Goal: Task Accomplishment & Management: Use online tool/utility

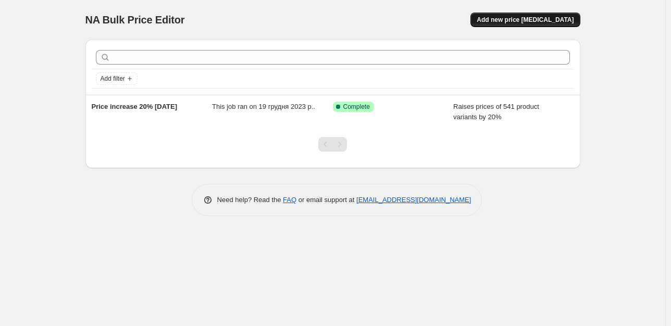
click at [540, 19] on span "Add new price [MEDICAL_DATA]" at bounding box center [525, 20] width 97 height 8
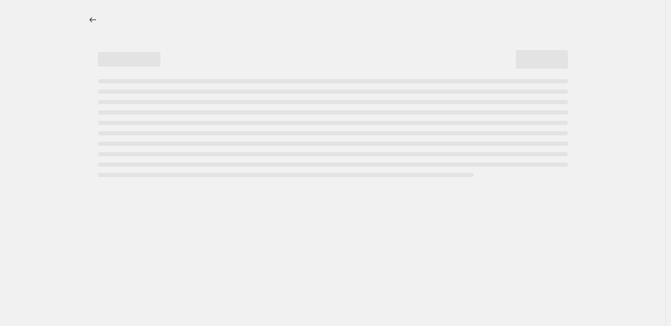
select select "percentage"
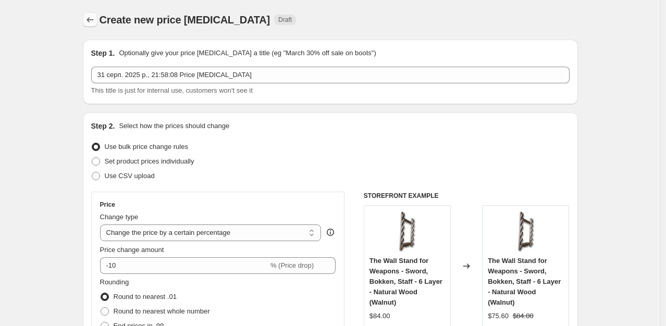
click at [92, 19] on icon "Price change jobs" at bounding box center [90, 20] width 10 height 10
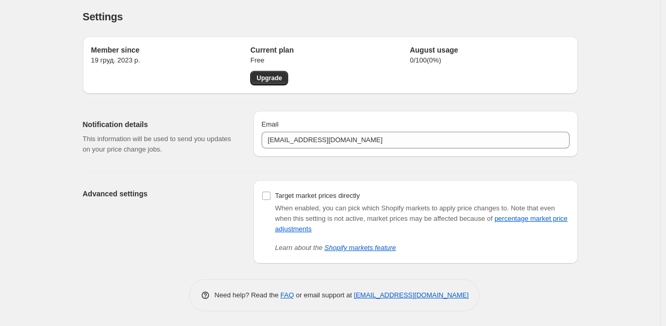
scroll to position [4, 0]
click at [270, 196] on input "Target market prices directly" at bounding box center [266, 195] width 8 height 8
checkbox input "true"
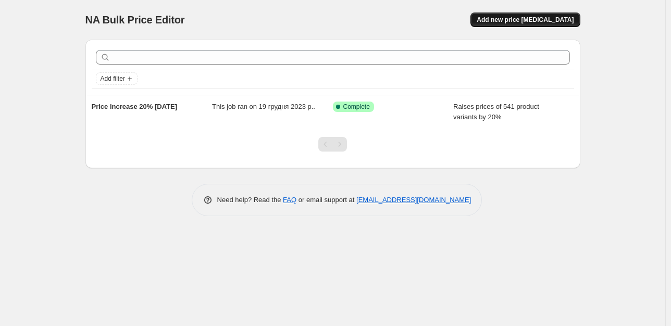
click at [545, 22] on span "Add new price [MEDICAL_DATA]" at bounding box center [525, 20] width 97 height 8
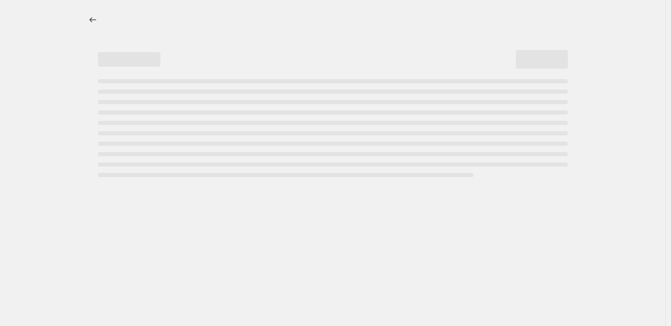
select select "percentage"
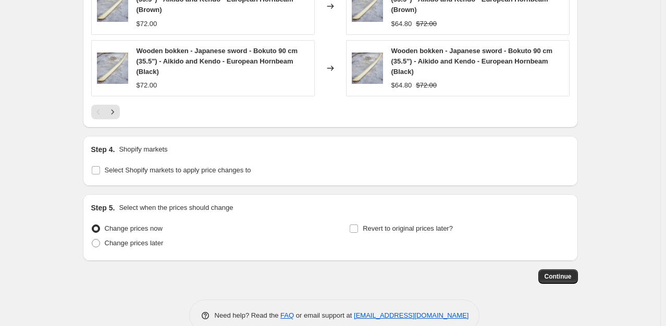
scroll to position [820, 0]
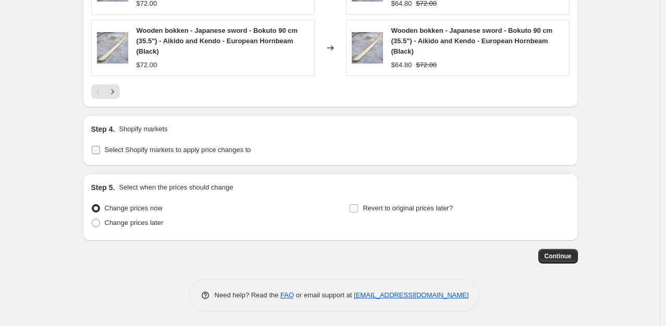
click at [98, 149] on input "Select Shopify markets to apply price changes to" at bounding box center [96, 150] width 8 height 8
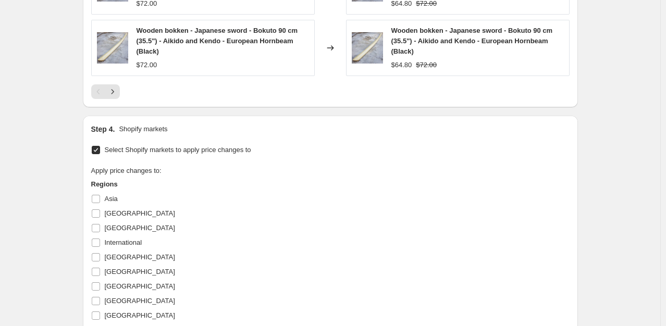
click at [98, 149] on input "Select Shopify markets to apply price changes to" at bounding box center [96, 150] width 8 height 8
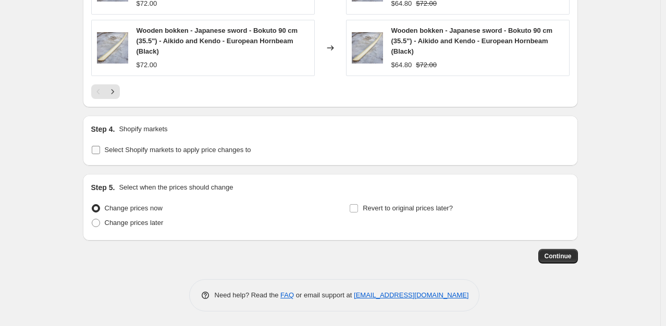
click at [100, 149] on input "Select Shopify markets to apply price changes to" at bounding box center [96, 150] width 8 height 8
checkbox input "true"
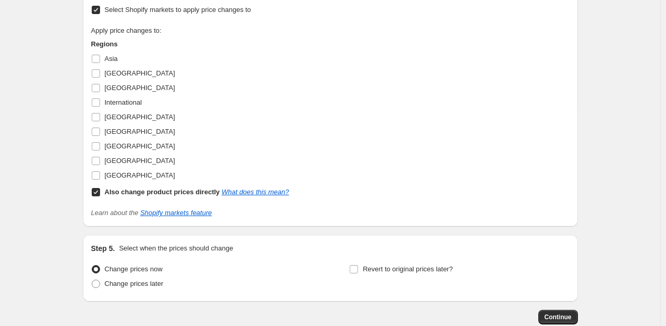
scroll to position [977, 0]
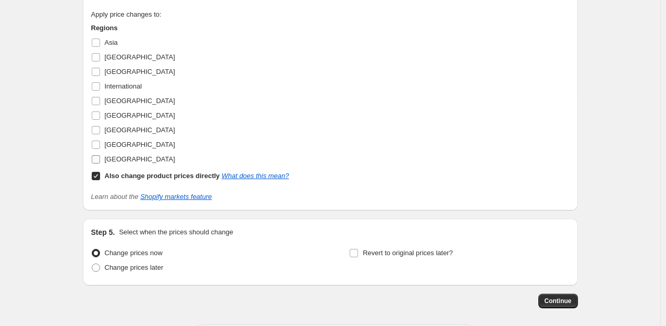
click at [98, 159] on input "United States" at bounding box center [96, 159] width 8 height 8
checkbox input "true"
click at [99, 173] on input "Also change product prices directly What does this mean?" at bounding box center [96, 176] width 8 height 8
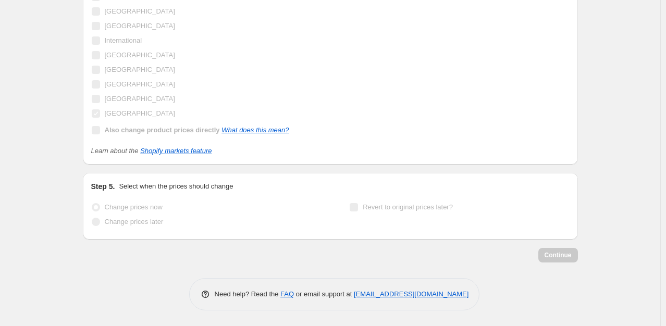
scroll to position [929, 0]
click at [96, 134] on input "Also change product prices directly What does this mean?" at bounding box center [96, 130] width 8 height 8
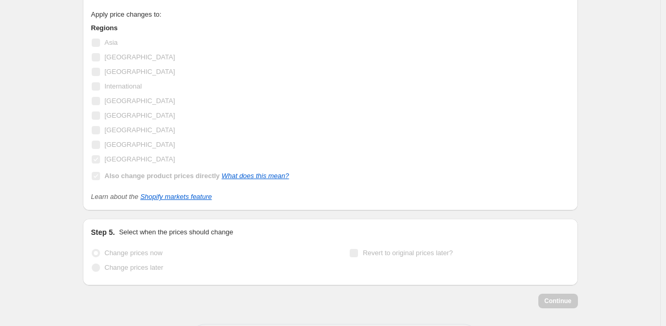
scroll to position [991, 0]
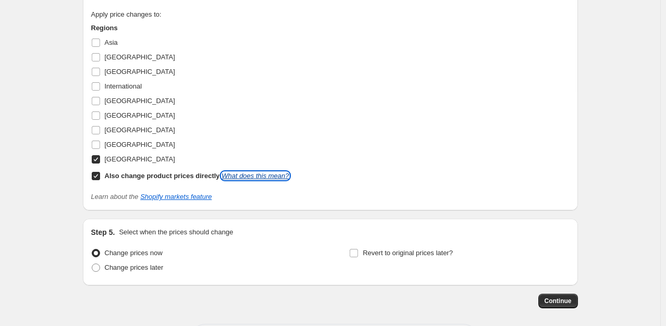
click at [255, 177] on link "What does this mean?" at bounding box center [254, 176] width 67 height 8
click at [98, 176] on input "Also change product prices directly What does this mean?" at bounding box center [96, 176] width 8 height 8
checkbox input "false"
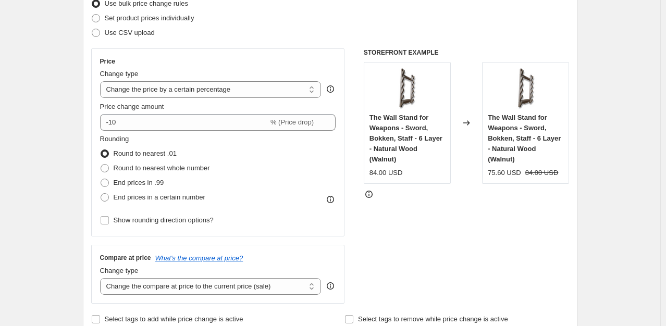
scroll to position [0, 0]
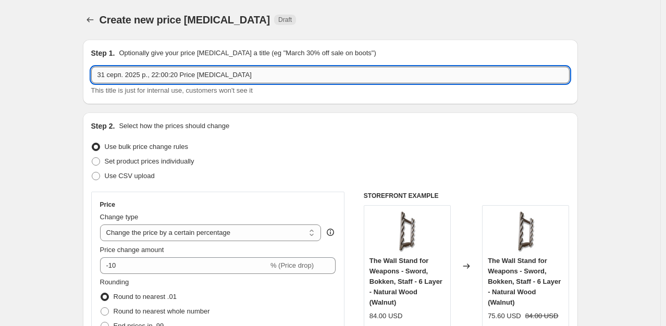
drag, startPoint x: 177, startPoint y: 74, endPoint x: 151, endPoint y: 74, distance: 26.6
click at [151, 74] on input "31 серп. 2025 р., 22:00:20 Price change job" at bounding box center [330, 75] width 478 height 17
click at [210, 75] on input "31 серп. 2025 р., Price change job" at bounding box center [330, 75] width 478 height 17
click at [150, 76] on input "31 серп. 2025 р., Price change job USA +10%" at bounding box center [330, 75] width 478 height 17
click at [244, 79] on input "31 серп. 2025 р., Price change job USA +10%" at bounding box center [330, 75] width 478 height 17
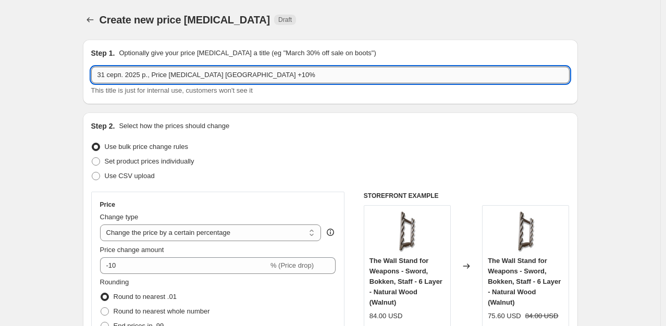
drag, startPoint x: 153, startPoint y: 72, endPoint x: 147, endPoint y: 72, distance: 5.7
click at [147, 72] on input "31 серп. 2025 р., Price change job USA +10%" at bounding box center [330, 75] width 478 height 17
click at [264, 78] on input "31 серп. 2025 р - Price change job USA +10%" at bounding box center [330, 75] width 478 height 17
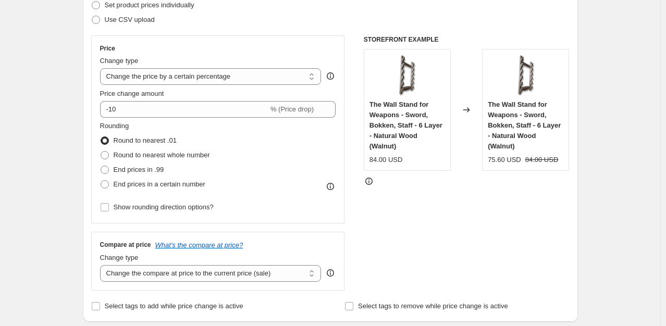
scroll to position [156, 0]
type input "31 серп. 2025 р - Price change job USA +10%"
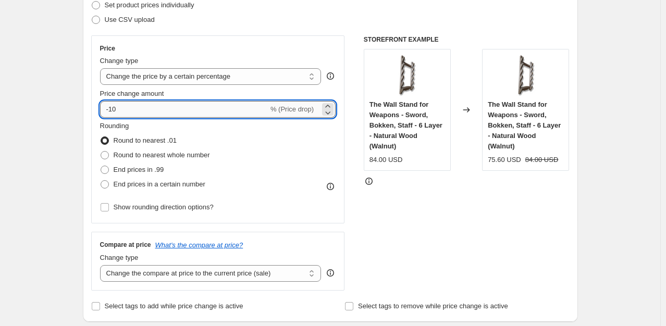
click at [237, 107] on input "-10" at bounding box center [184, 109] width 168 height 17
click at [331, 107] on icon at bounding box center [327, 112] width 10 height 10
click at [331, 112] on icon at bounding box center [328, 112] width 5 height 3
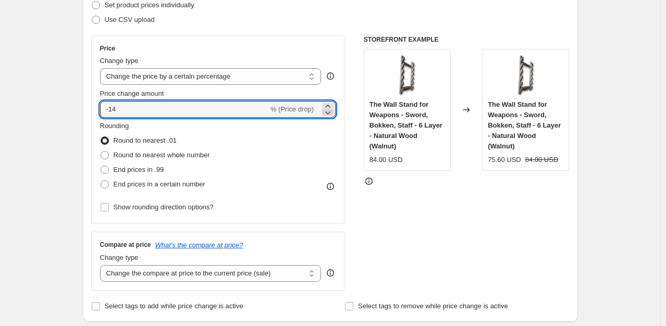
click at [331, 112] on icon at bounding box center [328, 112] width 5 height 3
click at [332, 108] on icon at bounding box center [327, 112] width 10 height 10
click at [333, 106] on icon at bounding box center [327, 106] width 10 height 10
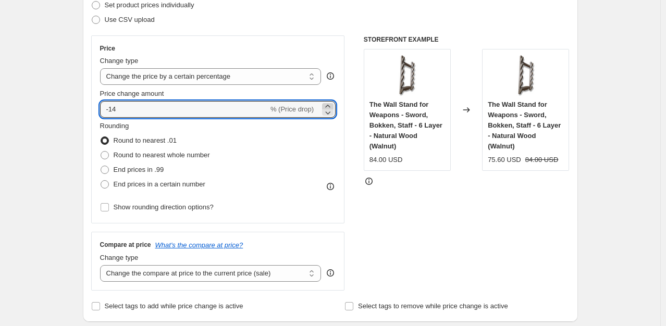
click at [333, 106] on icon at bounding box center [327, 106] width 10 height 10
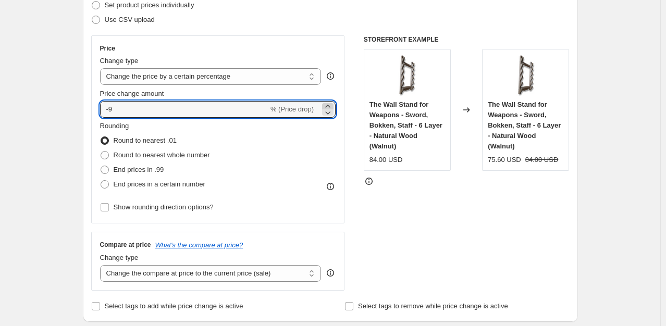
click at [333, 106] on icon at bounding box center [327, 106] width 10 height 10
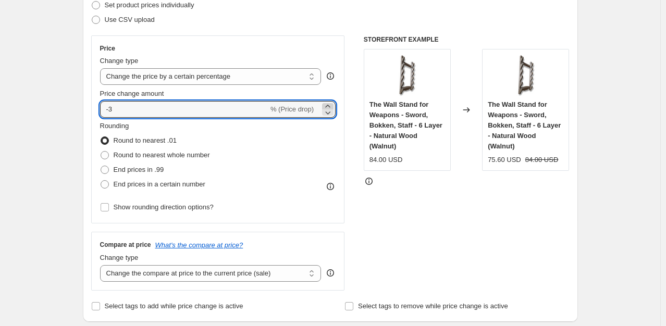
click at [333, 106] on icon at bounding box center [327, 106] width 10 height 10
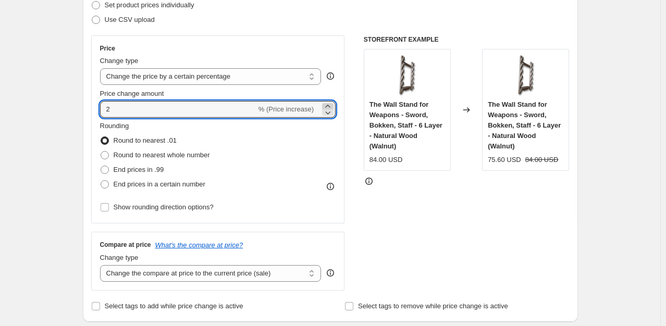
click at [333, 106] on icon at bounding box center [327, 106] width 10 height 10
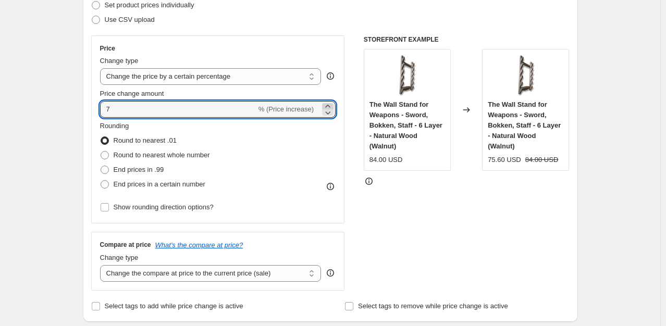
click at [333, 106] on icon at bounding box center [327, 106] width 10 height 10
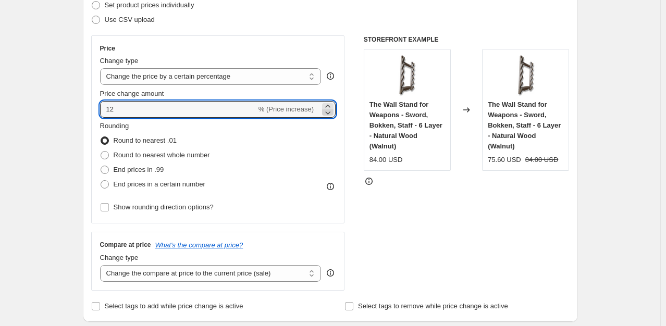
click at [331, 115] on icon at bounding box center [327, 112] width 10 height 10
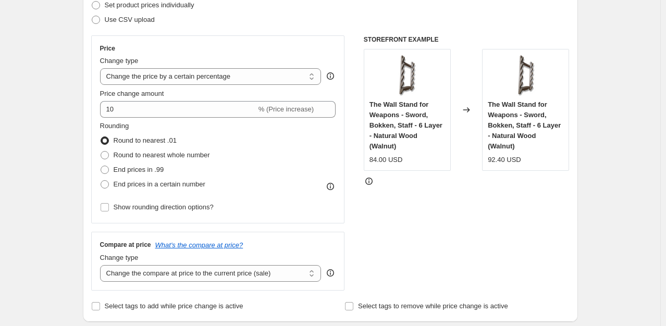
click at [90, 99] on div "Step 2. Select how the prices should change Use bulk price change rules Set pro…" at bounding box center [330, 139] width 495 height 366
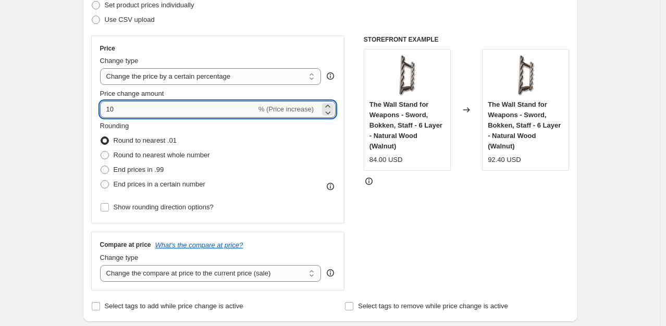
click at [110, 110] on input "10" at bounding box center [178, 109] width 156 height 17
type input "11"
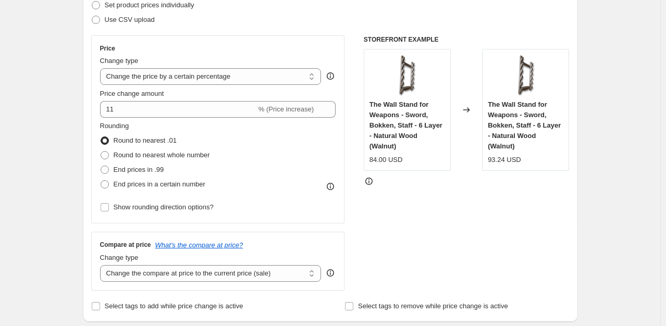
click at [93, 94] on div "Price Change type Change the price to a certain amount Change the price by a ce…" at bounding box center [218, 129] width 254 height 188
click at [106, 184] on span at bounding box center [105, 184] width 8 height 8
click at [101, 181] on input "End prices in a certain number" at bounding box center [101, 180] width 1 height 1
radio input "true"
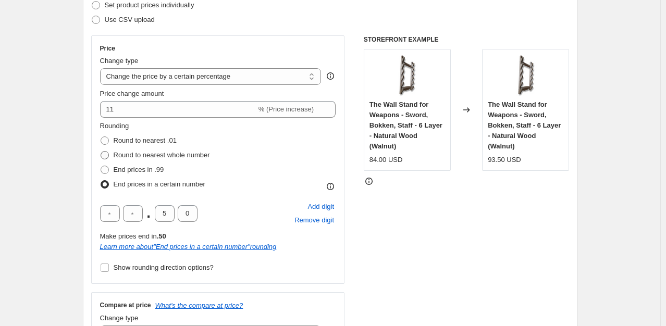
click at [109, 155] on span at bounding box center [105, 155] width 8 height 8
click at [101, 152] on input "Round to nearest whole number" at bounding box center [101, 151] width 1 height 1
radio input "true"
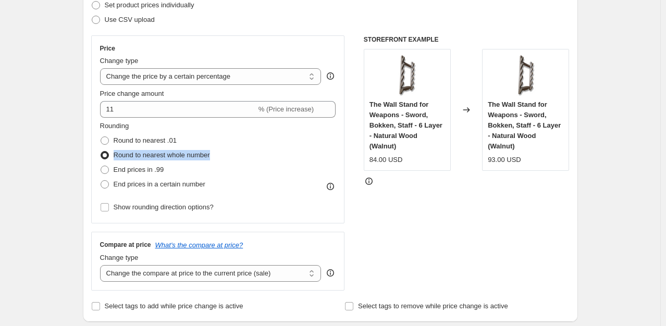
drag, startPoint x: 216, startPoint y: 157, endPoint x: 117, endPoint y: 158, distance: 98.4
click at [117, 158] on div "Rounding Round to nearest .01 Round to nearest whole number End prices in .99 E…" at bounding box center [218, 156] width 236 height 71
copy span "Round to nearest whole number"
drag, startPoint x: 312, startPoint y: 110, endPoint x: 278, endPoint y: 112, distance: 34.4
click at [282, 112] on span "% (Price increase)" at bounding box center [285, 109] width 55 height 8
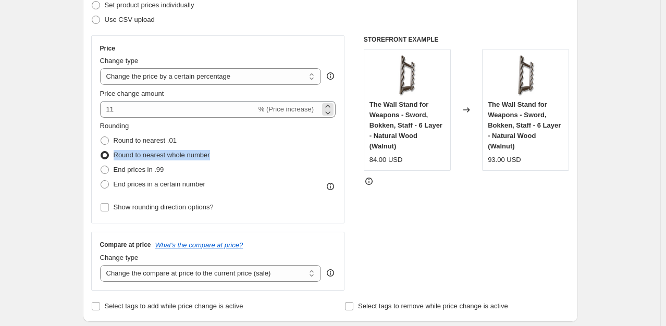
drag, startPoint x: 273, startPoint y: 110, endPoint x: 308, endPoint y: 109, distance: 35.4
click at [308, 109] on span "% (Price increase)" at bounding box center [285, 109] width 55 height 8
click at [109, 141] on span at bounding box center [105, 140] width 8 height 8
click at [101, 137] on input "Round to nearest .01" at bounding box center [101, 136] width 1 height 1
radio input "true"
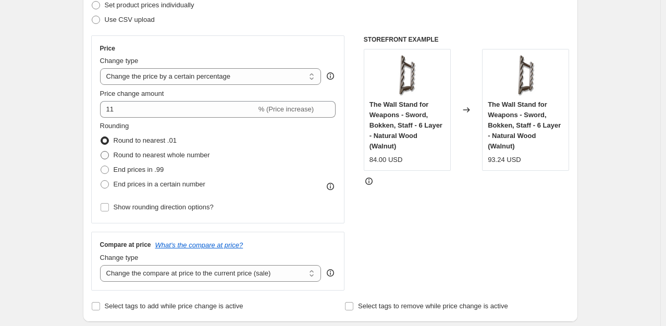
click at [107, 157] on span at bounding box center [105, 155] width 8 height 8
click at [101, 152] on input "Round to nearest whole number" at bounding box center [101, 151] width 1 height 1
radio input "true"
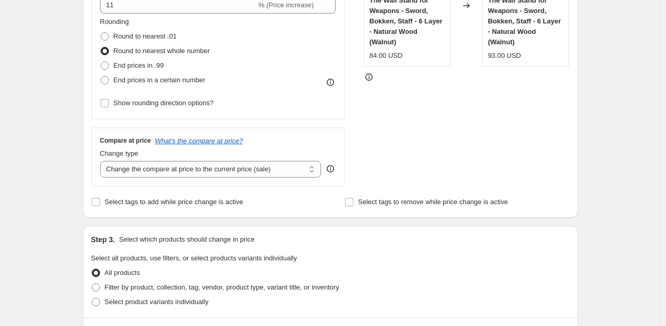
scroll to position [312, 0]
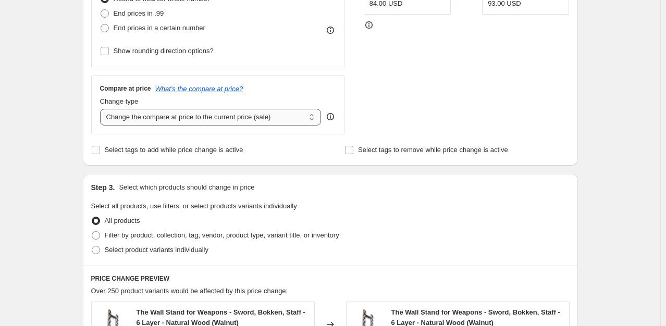
click at [315, 118] on select "Change the compare at price to the current price (sale) Change the compare at p…" at bounding box center [210, 117] width 221 height 17
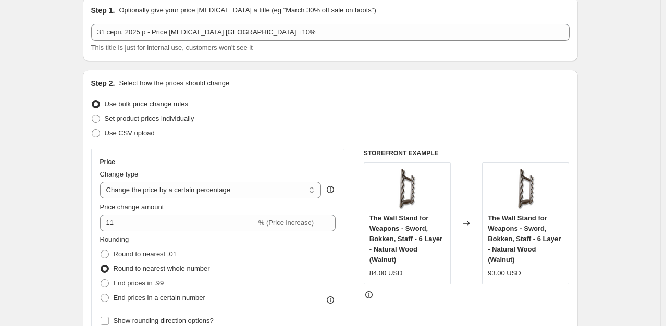
scroll to position [0, 0]
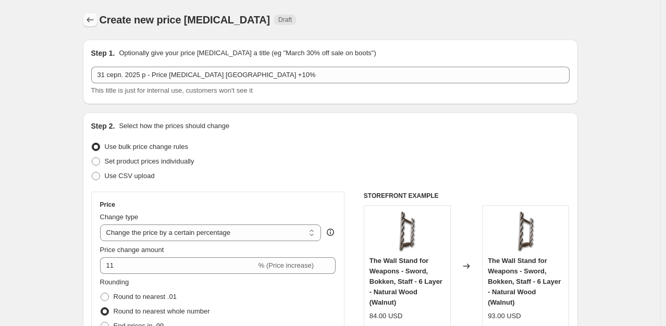
click at [94, 20] on icon "Price change jobs" at bounding box center [90, 20] width 10 height 10
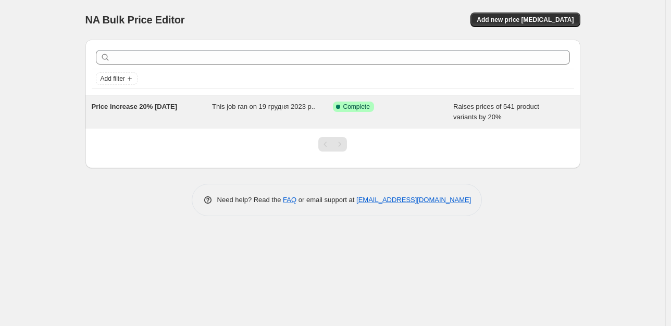
click at [238, 107] on span "This job ran on 19 грудня 2023 р.." at bounding box center [263, 107] width 103 height 8
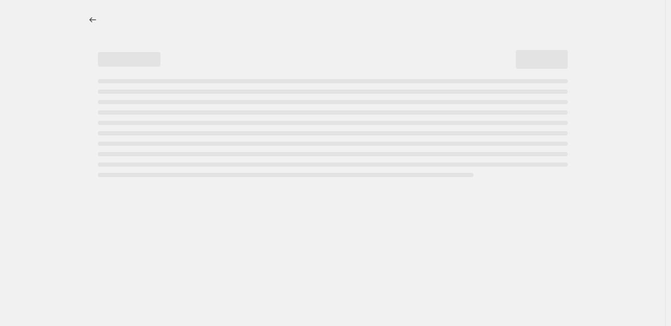
select select "percentage"
select select "remove"
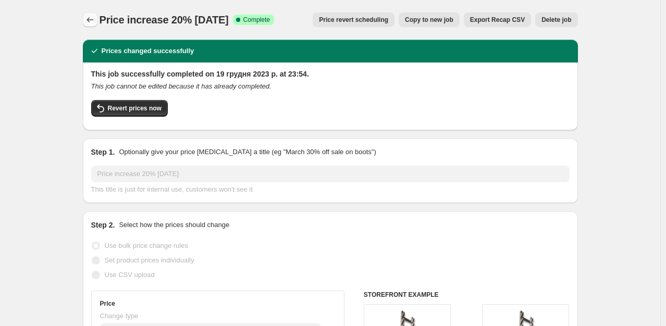
click at [95, 19] on icon "Price change jobs" at bounding box center [90, 20] width 10 height 10
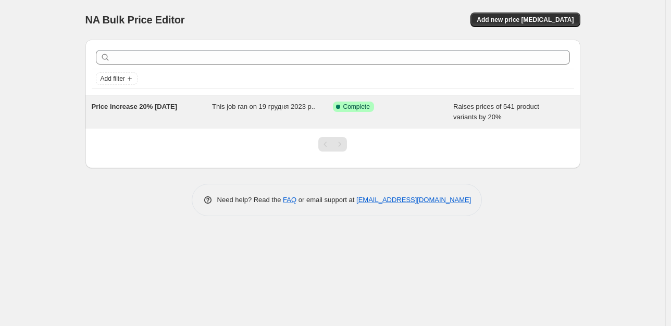
click at [217, 109] on span "This job ran on 19 грудня 2023 р.." at bounding box center [263, 107] width 103 height 8
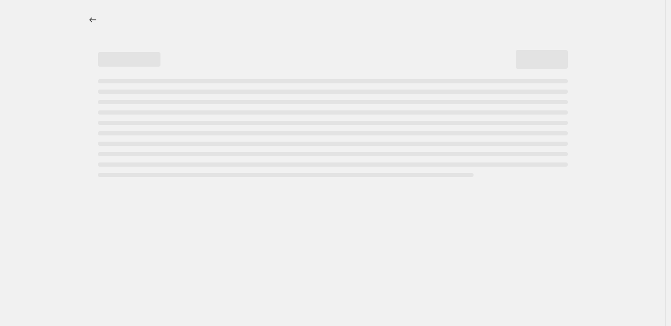
select select "percentage"
select select "remove"
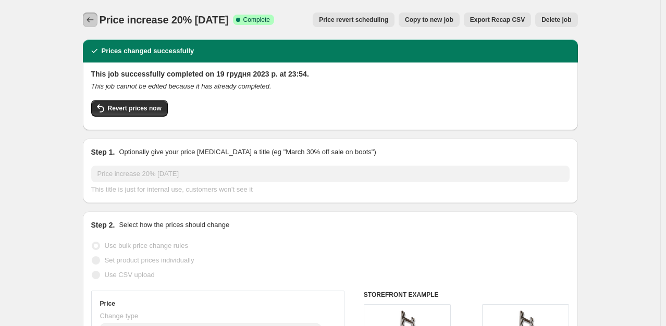
click at [90, 21] on icon "Price change jobs" at bounding box center [90, 20] width 10 height 10
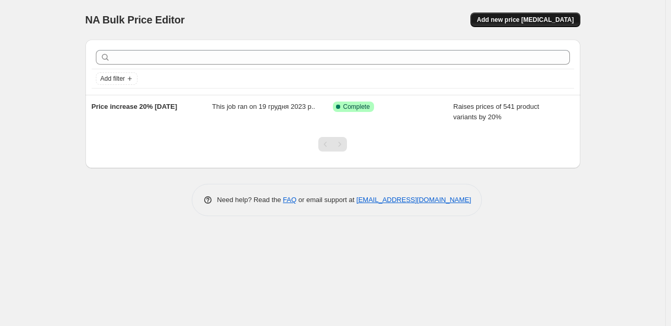
click at [545, 19] on span "Add new price [MEDICAL_DATA]" at bounding box center [525, 20] width 97 height 8
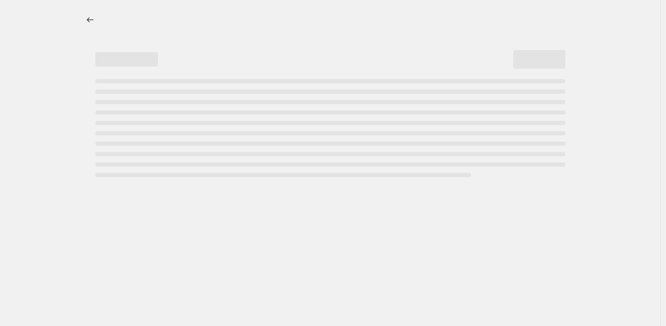
select select "percentage"
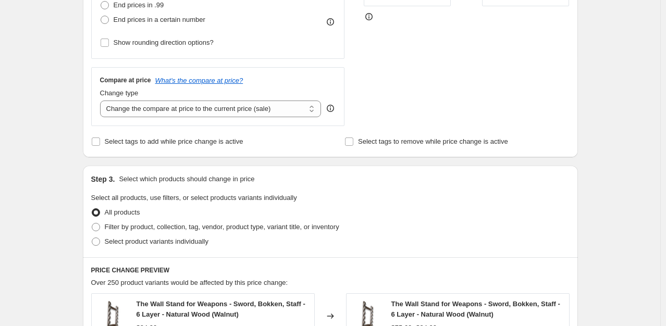
scroll to position [312, 0]
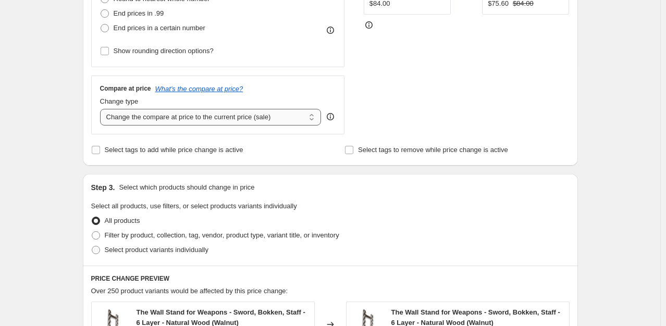
click at [315, 119] on select "Change the compare at price to the current price (sale) Change the compare at p…" at bounding box center [210, 117] width 221 height 17
click at [102, 109] on select "Change the compare at price to the current price (sale) Change the compare at p…" at bounding box center [210, 117] width 221 height 17
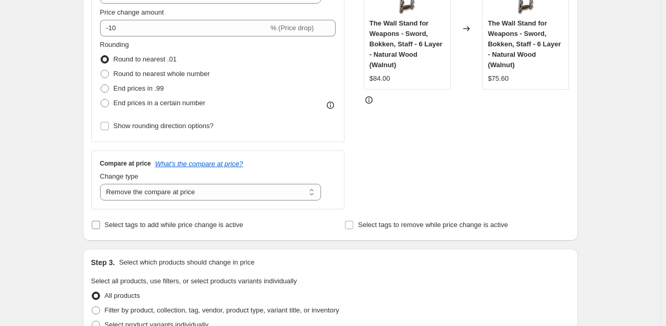
scroll to position [156, 0]
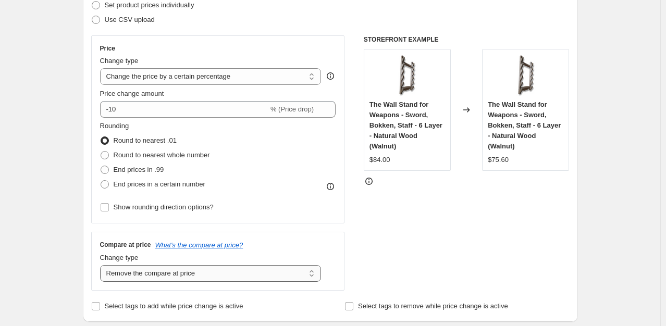
click at [198, 272] on select "Change the compare at price to the current price (sale) Change the compare at p…" at bounding box center [210, 273] width 221 height 17
click at [102, 265] on select "Change the compare at price to the current price (sale) Change the compare at p…" at bounding box center [210, 273] width 221 height 17
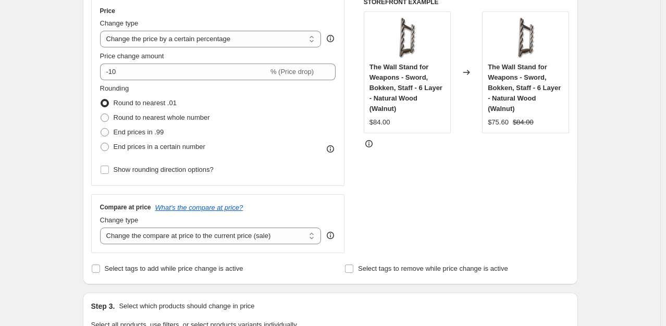
scroll to position [208, 0]
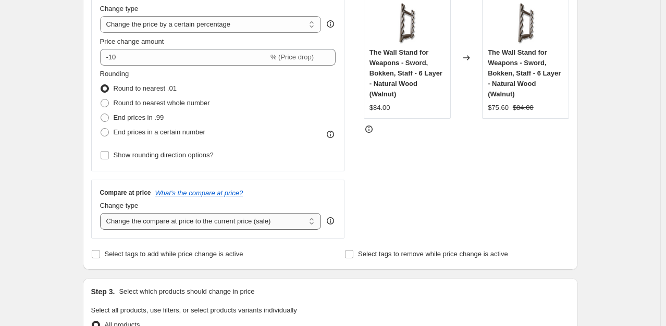
click at [215, 226] on select "Change the compare at price to the current price (sale) Change the compare at p…" at bounding box center [210, 221] width 221 height 17
click at [102, 213] on select "Change the compare at price to the current price (sale) Change the compare at p…" at bounding box center [210, 221] width 221 height 17
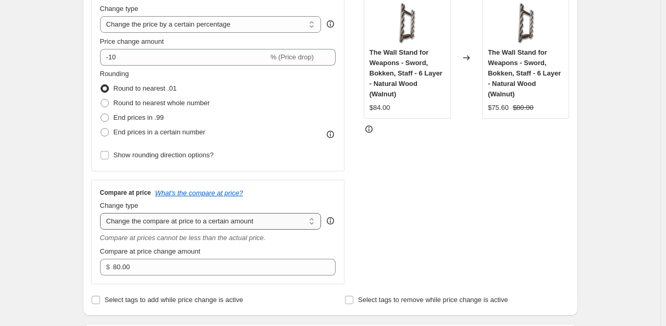
click at [198, 221] on select "Change the compare at price to the current price (sale) Change the compare at p…" at bounding box center [210, 221] width 221 height 17
select select "remove"
click at [102, 213] on select "Change the compare at price to the current price (sale) Change the compare at p…" at bounding box center [210, 221] width 221 height 17
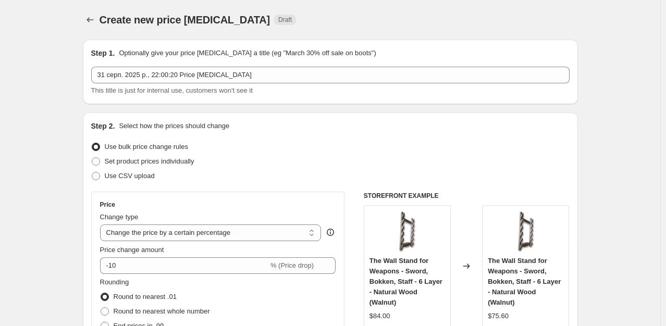
scroll to position [0, 0]
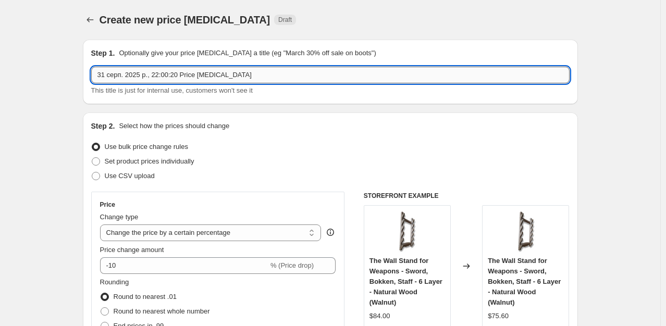
drag, startPoint x: 179, startPoint y: 76, endPoint x: 146, endPoint y: 79, distance: 32.9
click at [146, 79] on input "31 серп. 2025 р., 22:00:20 Price change job" at bounding box center [330, 75] width 478 height 17
click at [206, 76] on input "31 серп. 2025 р - Price change job" at bounding box center [330, 75] width 478 height 17
type input "31 серп. 2025 р - Price change job USA +11%"
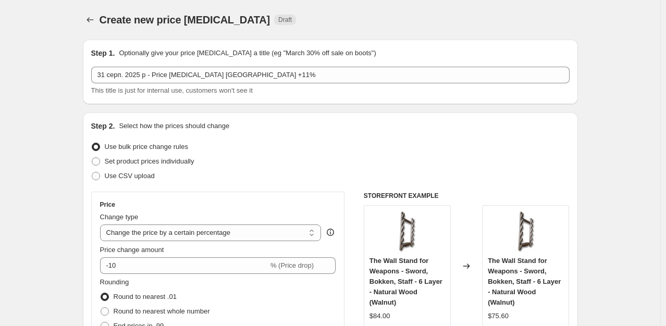
click at [444, 14] on div "Create new price change job Draft" at bounding box center [330, 19] width 495 height 15
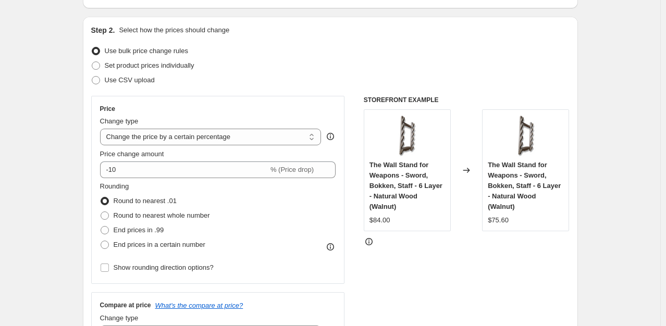
scroll to position [104, 0]
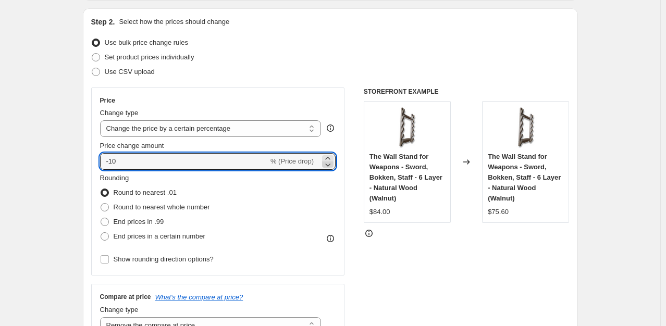
click at [333, 159] on icon at bounding box center [327, 164] width 10 height 10
click at [331, 163] on icon at bounding box center [327, 164] width 10 height 10
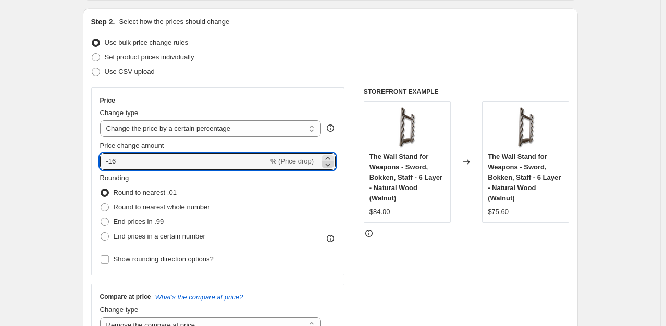
click at [331, 163] on icon at bounding box center [327, 164] width 10 height 10
click at [331, 156] on icon at bounding box center [327, 158] width 10 height 10
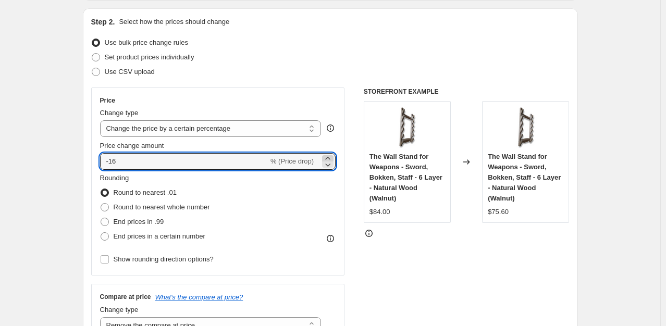
click at [331, 156] on icon at bounding box center [327, 158] width 10 height 10
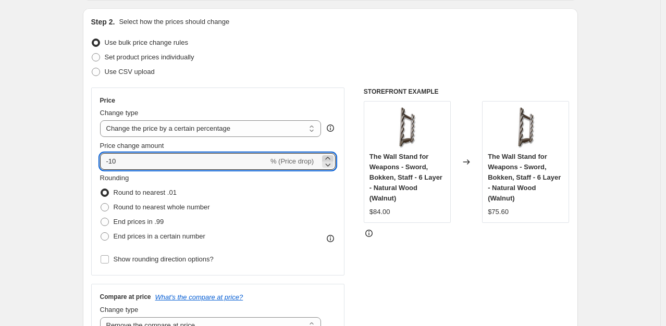
click at [331, 156] on icon at bounding box center [327, 158] width 10 height 10
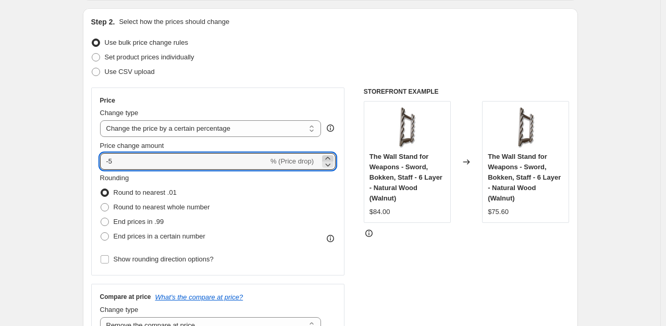
click at [331, 156] on icon at bounding box center [327, 158] width 10 height 10
drag, startPoint x: 133, startPoint y: 163, endPoint x: 105, endPoint y: 163, distance: 28.6
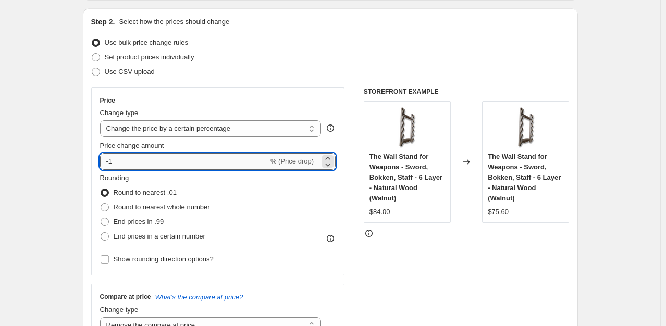
click at [105, 163] on input "-1" at bounding box center [184, 161] width 168 height 17
type input "11"
click at [304, 195] on div "Rounding Round to nearest .01 Round to nearest whole number End prices in .99 E…" at bounding box center [218, 208] width 236 height 71
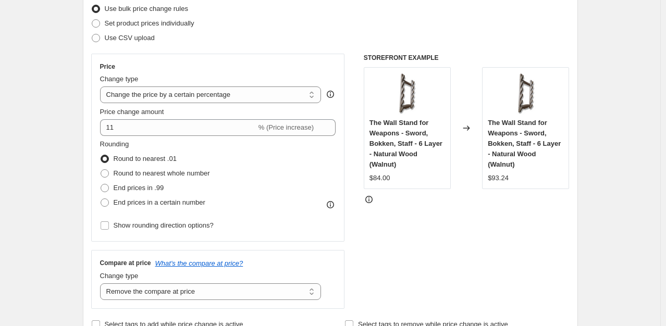
scroll to position [156, 0]
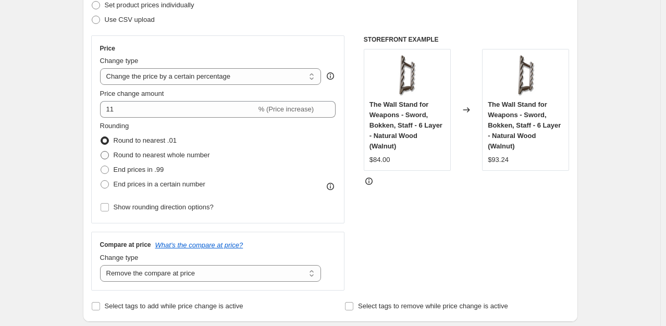
click at [109, 155] on span at bounding box center [105, 155] width 8 height 8
click at [101, 152] on input "Round to nearest whole number" at bounding box center [101, 151] width 1 height 1
radio input "true"
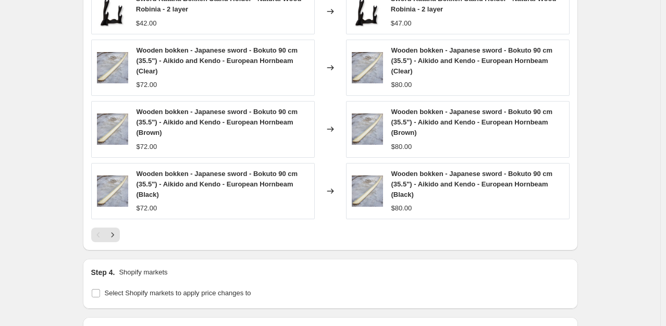
scroll to position [781, 0]
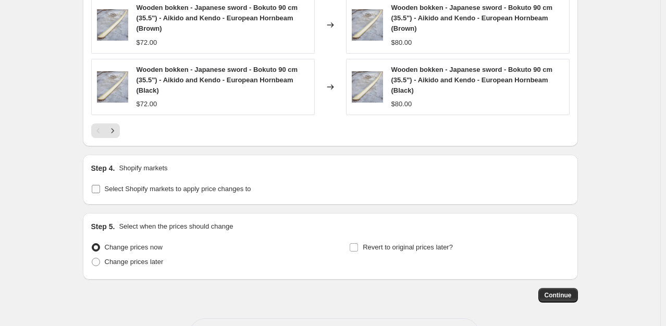
click at [99, 188] on input "Select Shopify markets to apply price changes to" at bounding box center [96, 189] width 8 height 8
checkbox input "true"
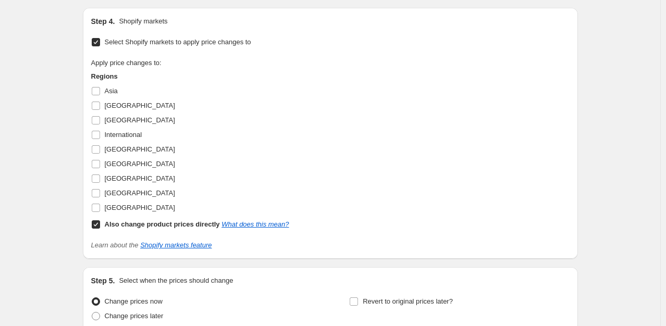
scroll to position [937, 0]
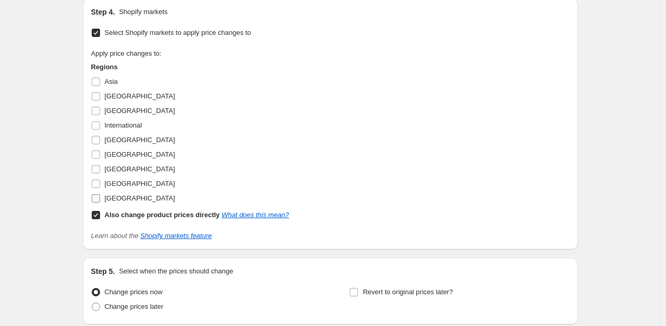
click at [100, 198] on input "United States" at bounding box center [96, 198] width 8 height 8
checkbox input "true"
click at [97, 213] on input "Also change product prices directly What does this mean?" at bounding box center [96, 215] width 8 height 8
checkbox input "false"
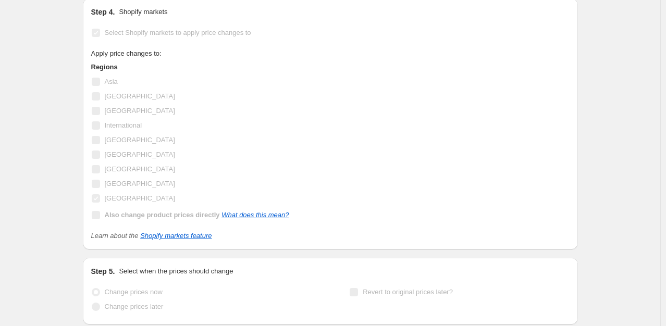
scroll to position [937, 0]
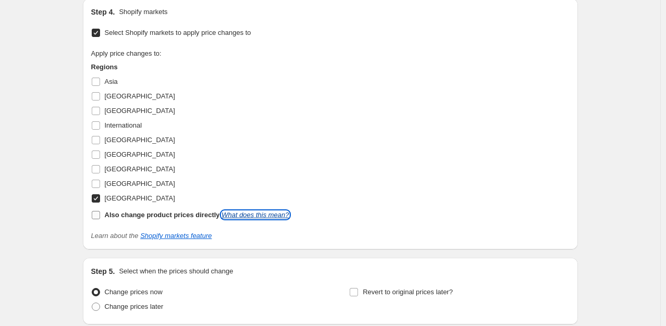
click at [263, 215] on link "What does this mean?" at bounding box center [254, 215] width 67 height 8
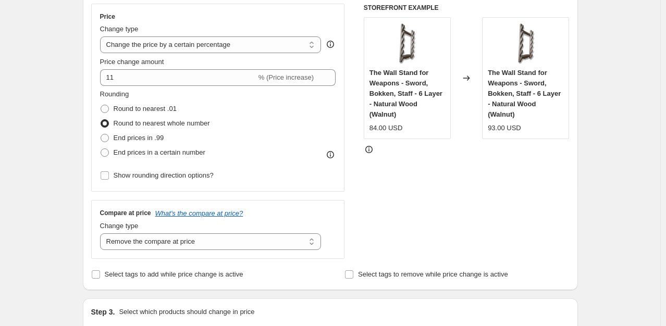
scroll to position [0, 0]
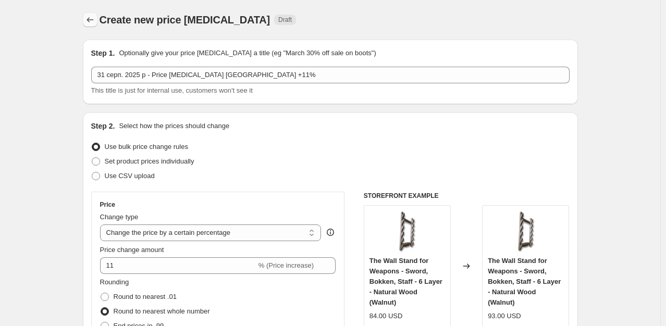
click at [90, 21] on icon "Price change jobs" at bounding box center [90, 20] width 10 height 10
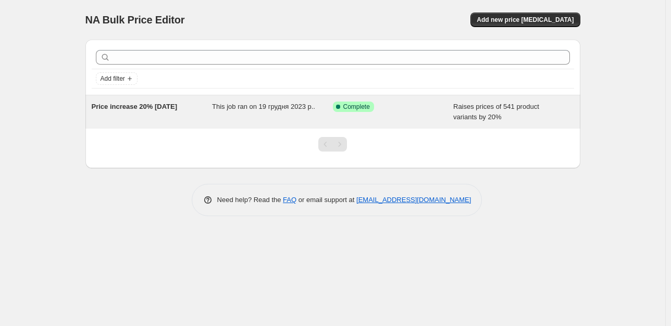
click at [122, 107] on span "Price increase 20% [DATE]" at bounding box center [135, 107] width 86 height 8
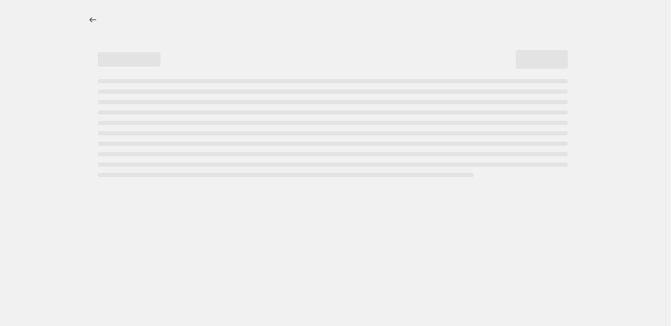
select select "percentage"
select select "remove"
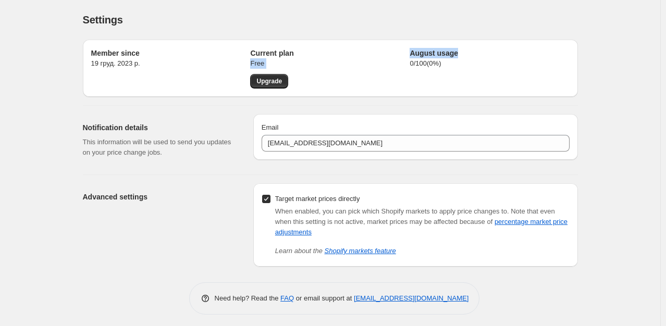
drag, startPoint x: 466, startPoint y: 53, endPoint x: 410, endPoint y: 54, distance: 55.7
click at [410, 54] on div "Member since 19 груд. 2023 р. Current plan Free Upgrade August usage 0 / 100 ( …" at bounding box center [330, 68] width 478 height 41
click at [480, 59] on p "0 / 100 ( 0 %)" at bounding box center [488, 63] width 159 height 10
drag, startPoint x: 460, startPoint y: 52, endPoint x: 412, endPoint y: 53, distance: 47.9
click at [412, 53] on h2 "August usage" at bounding box center [488, 53] width 159 height 10
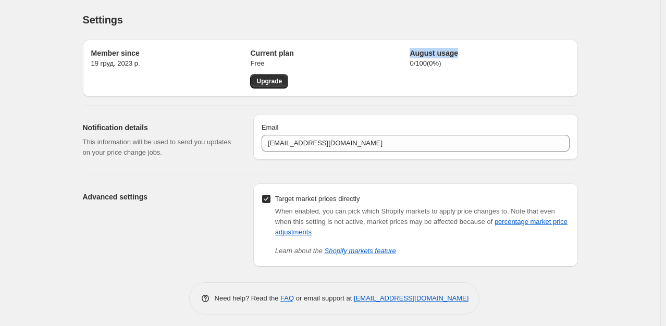
copy h2 "August usage"
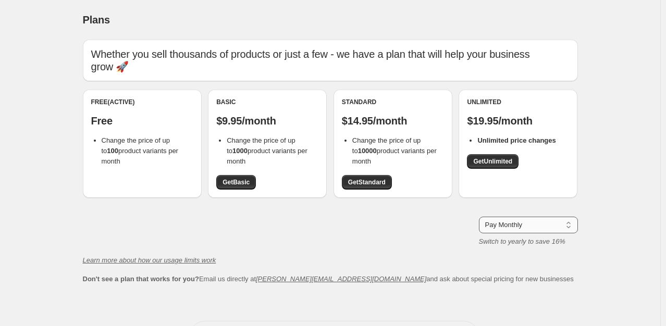
click at [570, 225] on select "Pay Monthly Pay Yearly (Save 16%)" at bounding box center [528, 225] width 99 height 17
click at [612, 195] on div "Plans. This page is ready Plans Whether you sell thousands of products or just …" at bounding box center [330, 184] width 660 height 369
click at [181, 261] on icon "Learn more about how our usage limits work" at bounding box center [149, 260] width 133 height 8
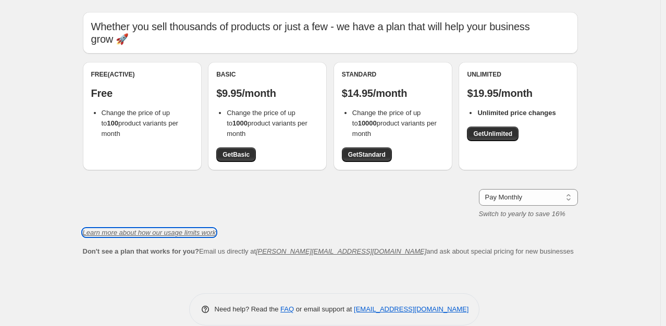
scroll to position [42, 0]
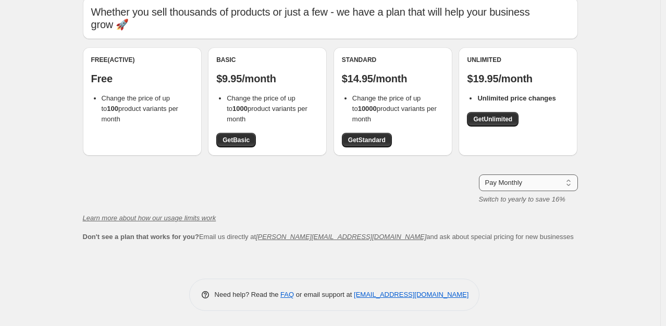
click at [515, 184] on select "Pay Monthly Pay Yearly (Save 16%)" at bounding box center [528, 182] width 99 height 17
click at [315, 193] on div "Pay Monthly Pay Yearly (Save 16%) Pay Monthly Switch to yearly to save 16%" at bounding box center [330, 189] width 495 height 30
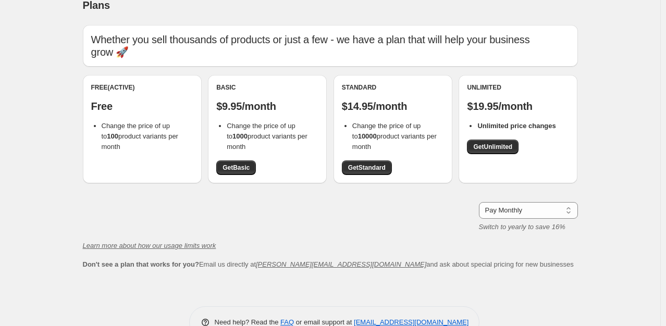
scroll to position [0, 0]
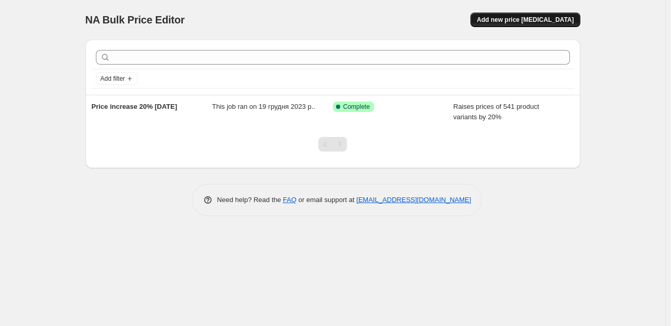
click at [552, 22] on span "Add new price [MEDICAL_DATA]" at bounding box center [525, 20] width 97 height 8
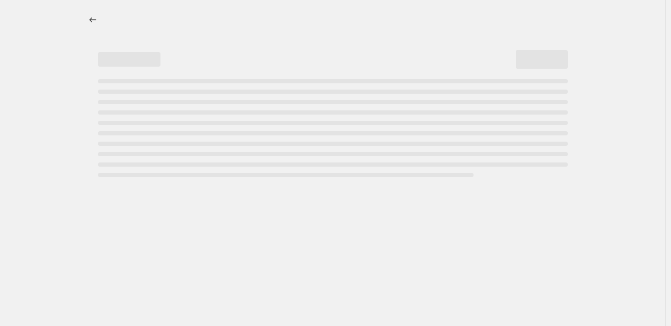
select select "percentage"
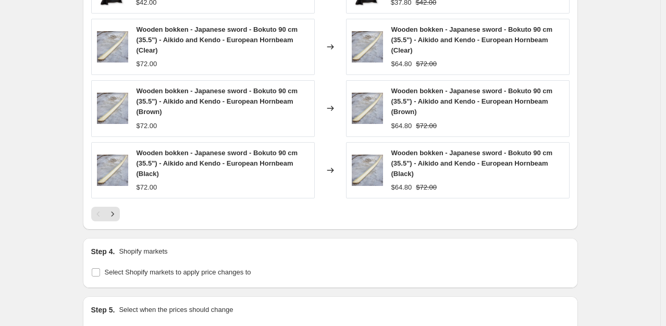
scroll to position [781, 0]
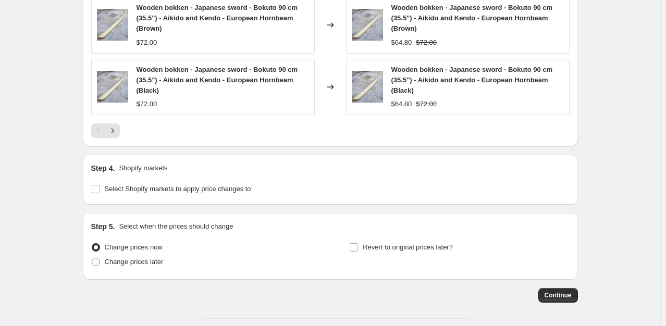
scroll to position [4, 0]
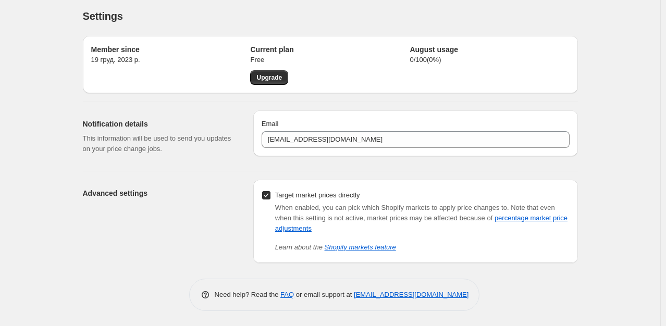
scroll to position [42, 0]
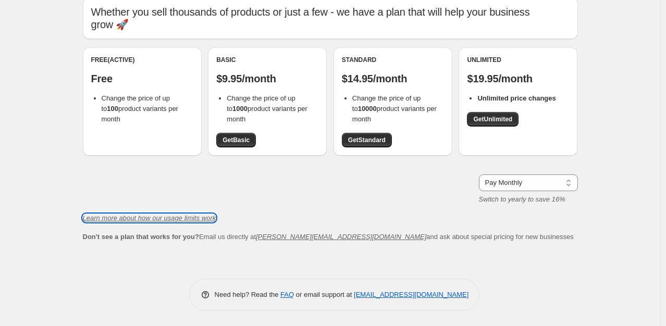
click at [160, 220] on icon "Learn more about how our usage limits work" at bounding box center [149, 218] width 133 height 8
